Goal: Task Accomplishment & Management: Use online tool/utility

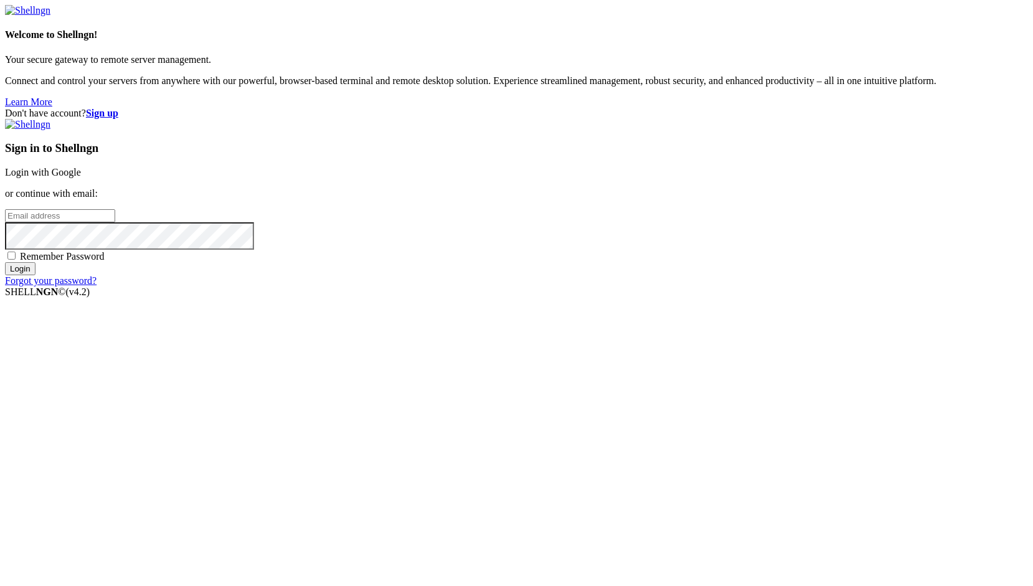
type input "root"
click at [81, 177] on link "Login with Google" at bounding box center [43, 172] width 76 height 11
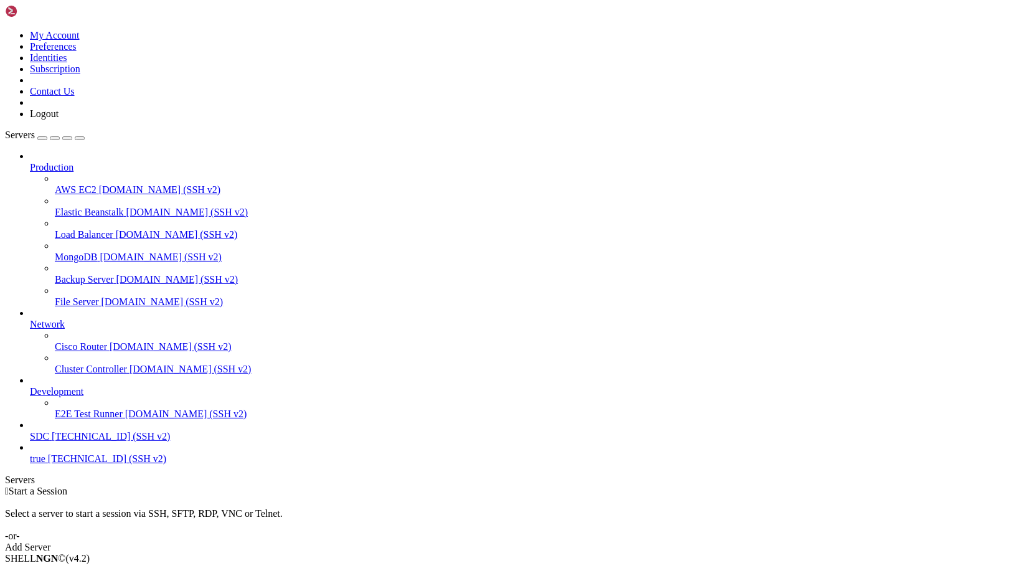
click at [103, 442] on span "[TECHNICAL_ID] (SSH v2)" at bounding box center [111, 436] width 118 height 11
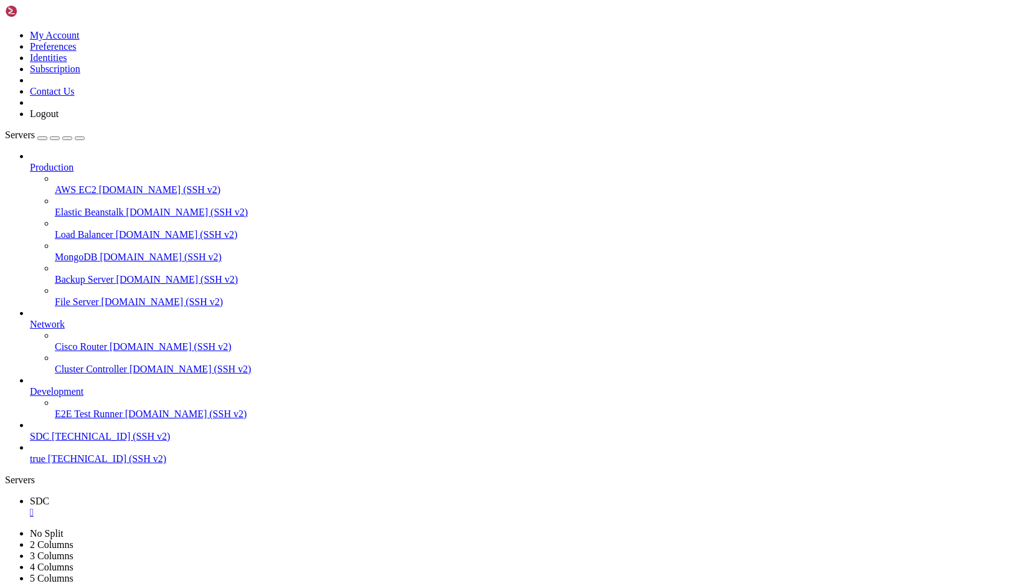
click at [206, 507] on div "" at bounding box center [529, 512] width 998 height 11
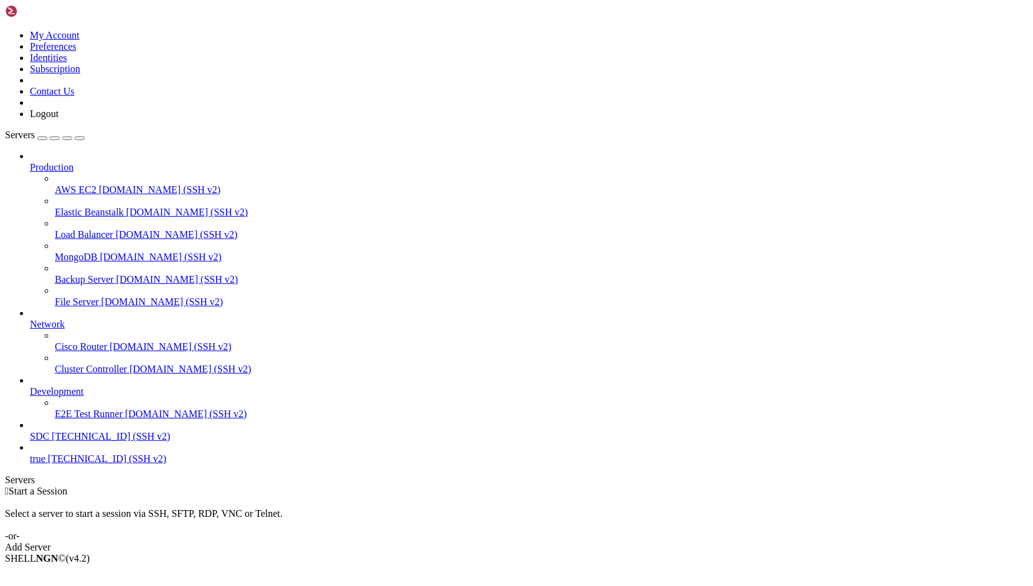
click at [70, 442] on span "[TECHNICAL_ID] (SSH v2)" at bounding box center [111, 436] width 118 height 11
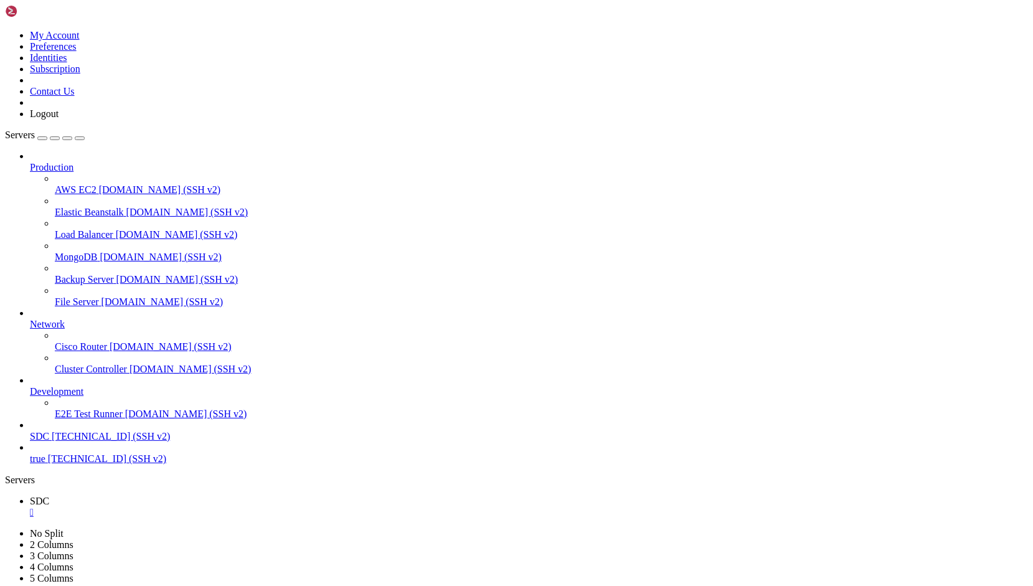
scroll to position [0, 0]
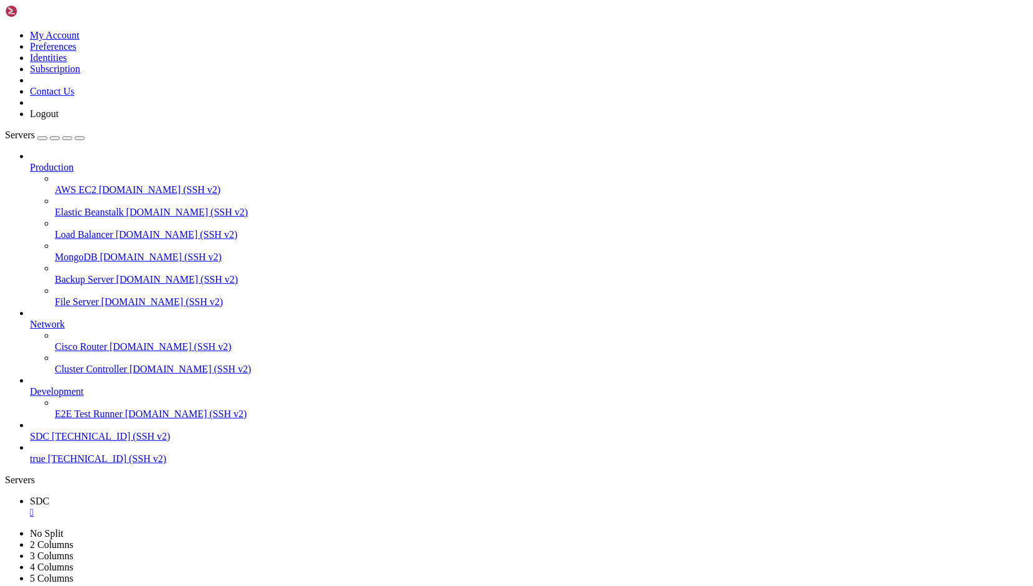
click at [905, 496] on ul "SDC " at bounding box center [516, 507] width 1023 height 22
drag, startPoint x: 219, startPoint y: 1024, endPoint x: 744, endPoint y: 1130, distance: 535.0
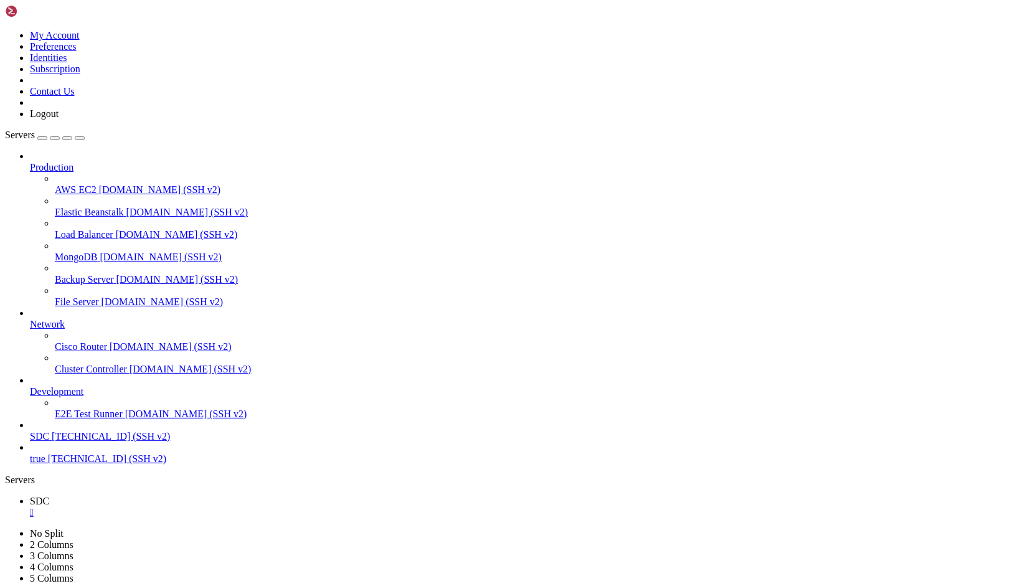
click at [206, 507] on div "" at bounding box center [529, 512] width 998 height 11
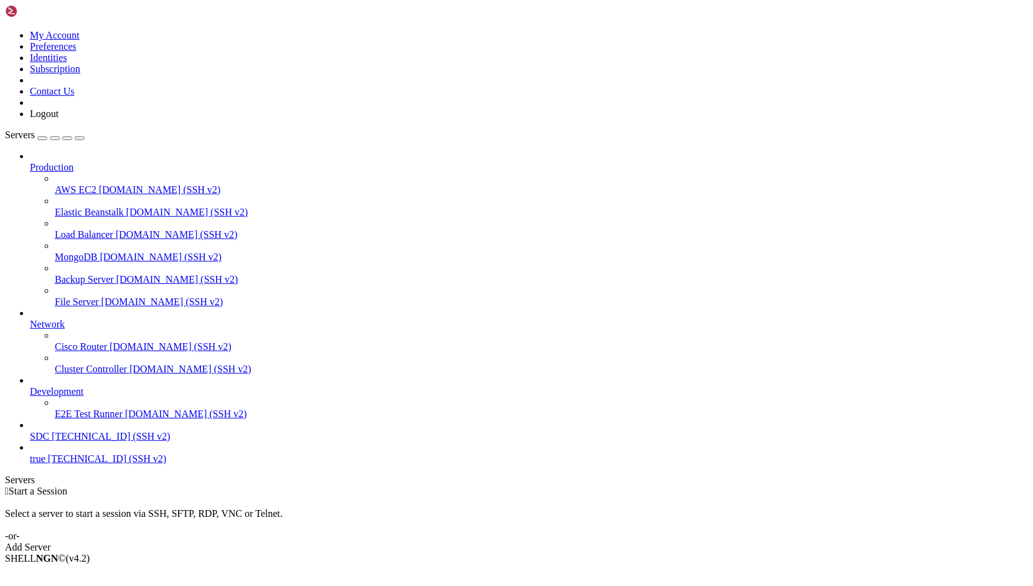
click at [92, 442] on span "[TECHNICAL_ID] (SSH v2)" at bounding box center [111, 436] width 118 height 11
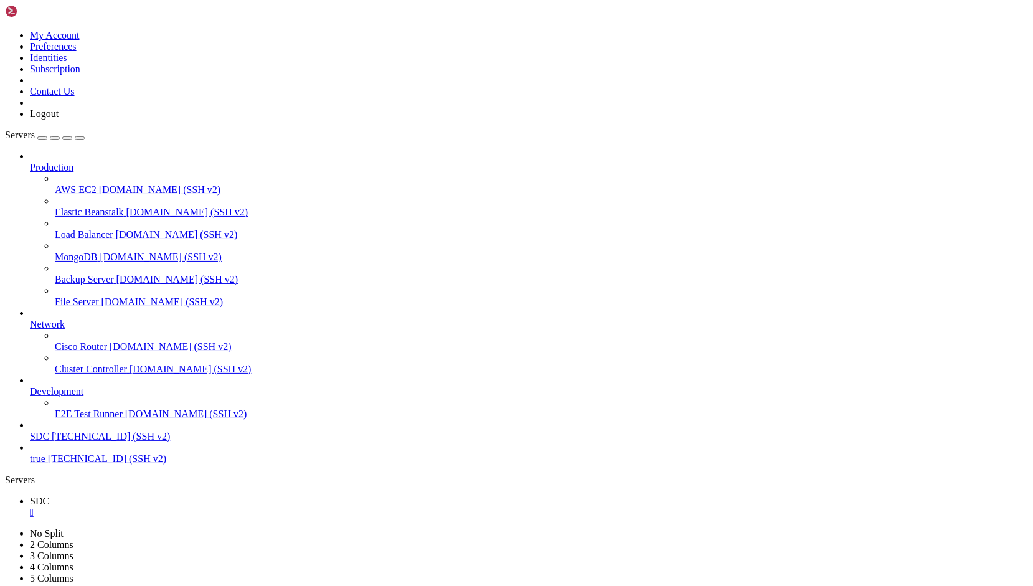
scroll to position [0, 0]
